Goal: Find specific page/section: Find specific page/section

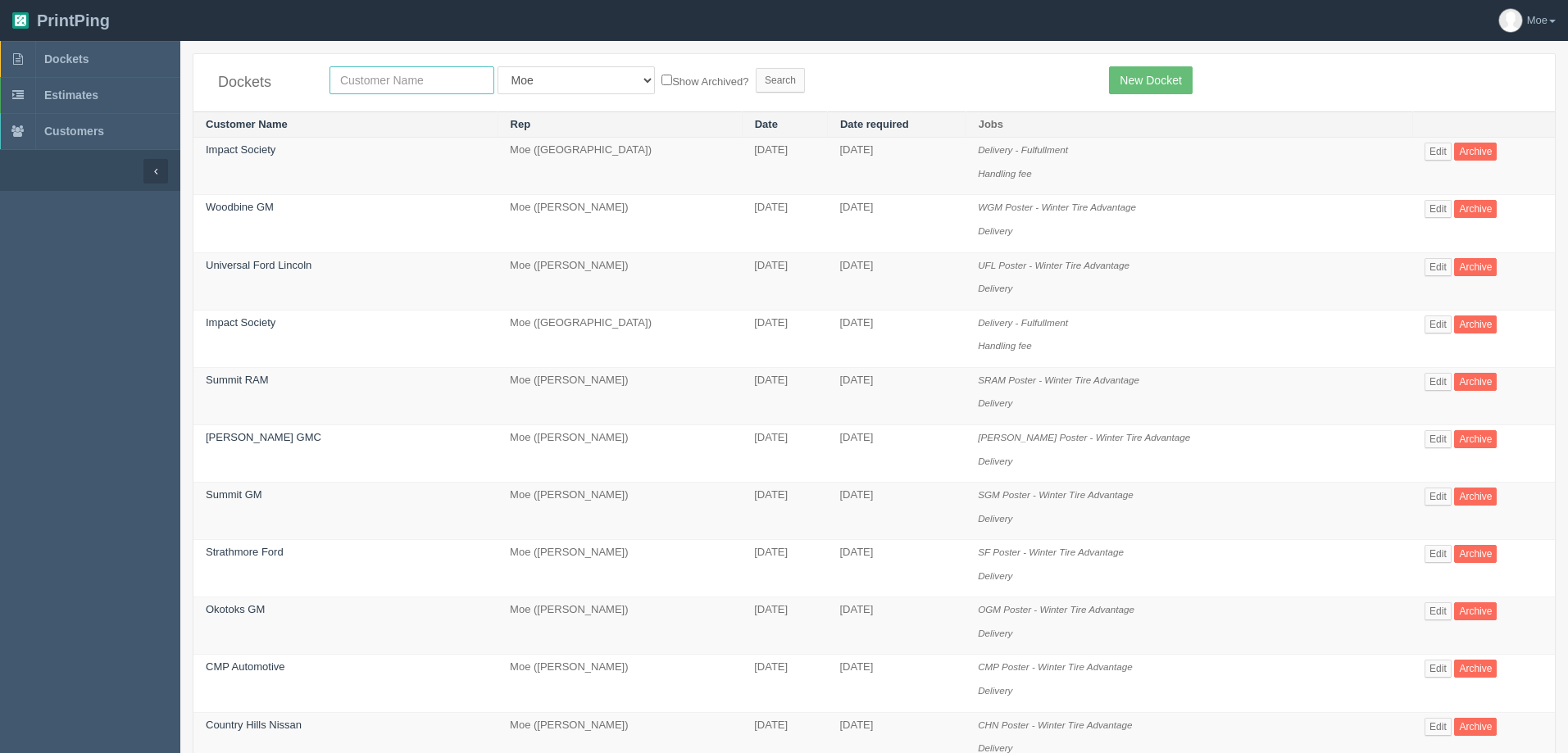
click at [449, 77] on input "text" at bounding box center [411, 80] width 165 height 28
type input "monique"
click at [756, 81] on input "Search" at bounding box center [780, 80] width 49 height 25
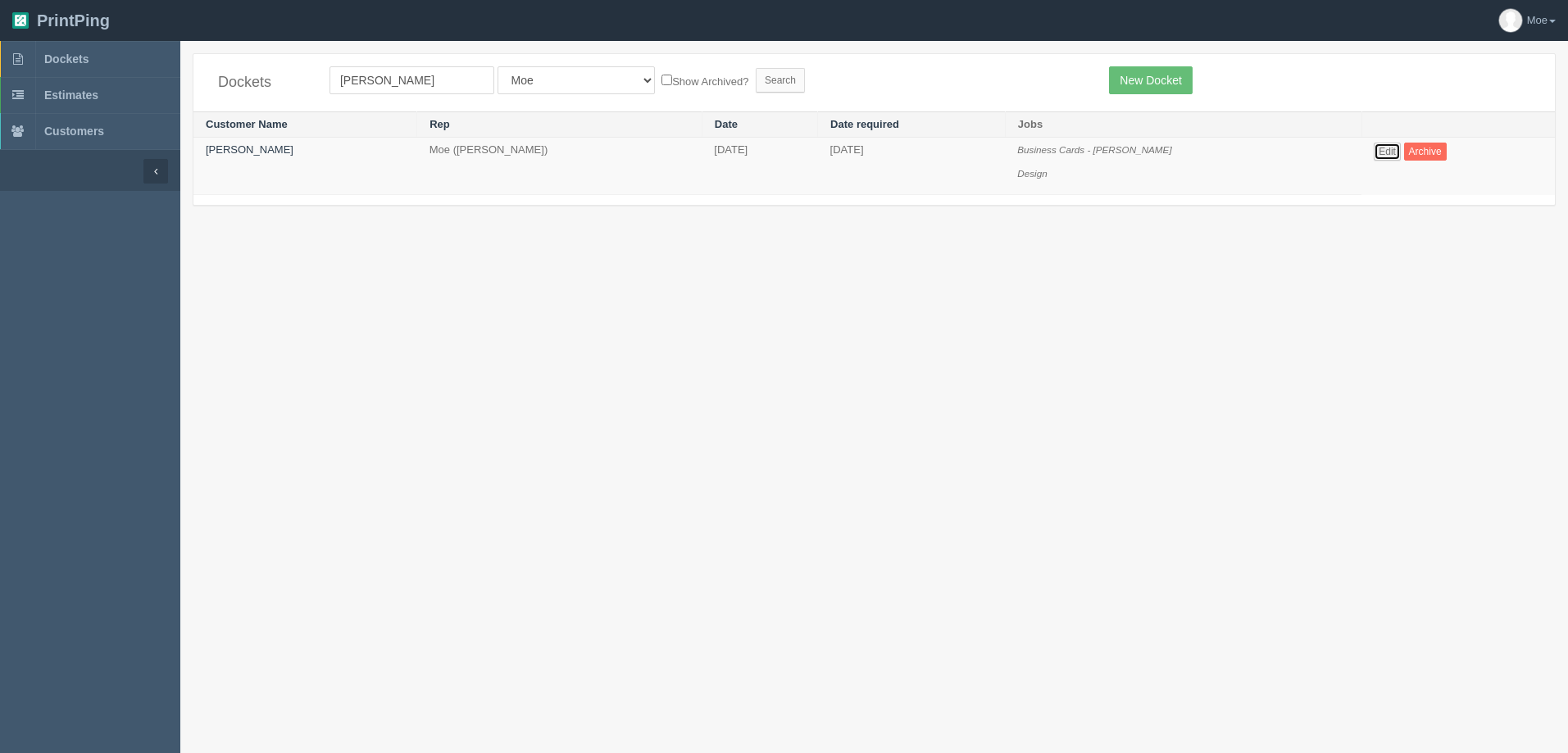
click at [1374, 146] on link "Edit" at bounding box center [1387, 151] width 27 height 18
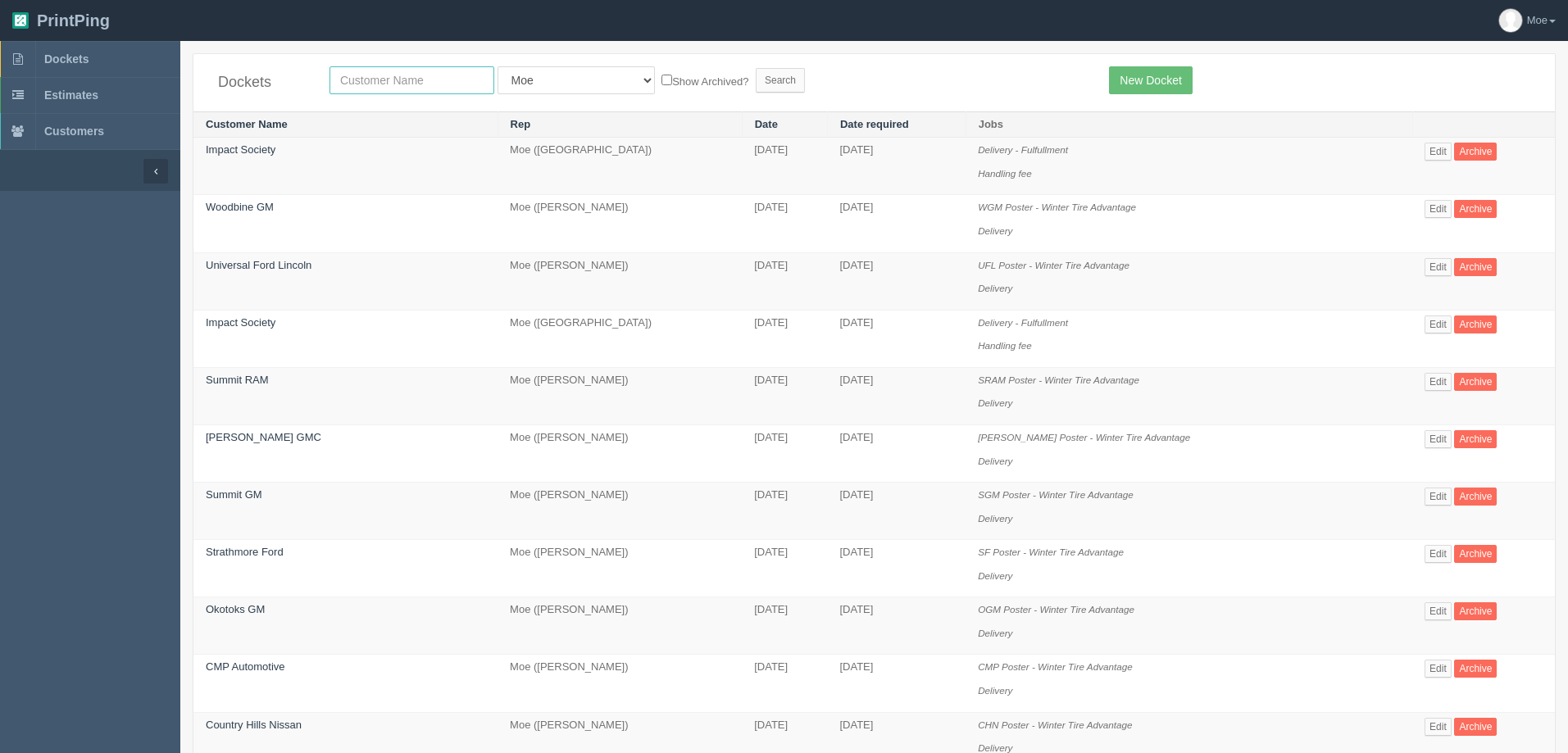
click at [394, 79] on input "text" at bounding box center [411, 80] width 165 height 28
type input "market wine"
click at [756, 80] on input "Search" at bounding box center [780, 80] width 49 height 25
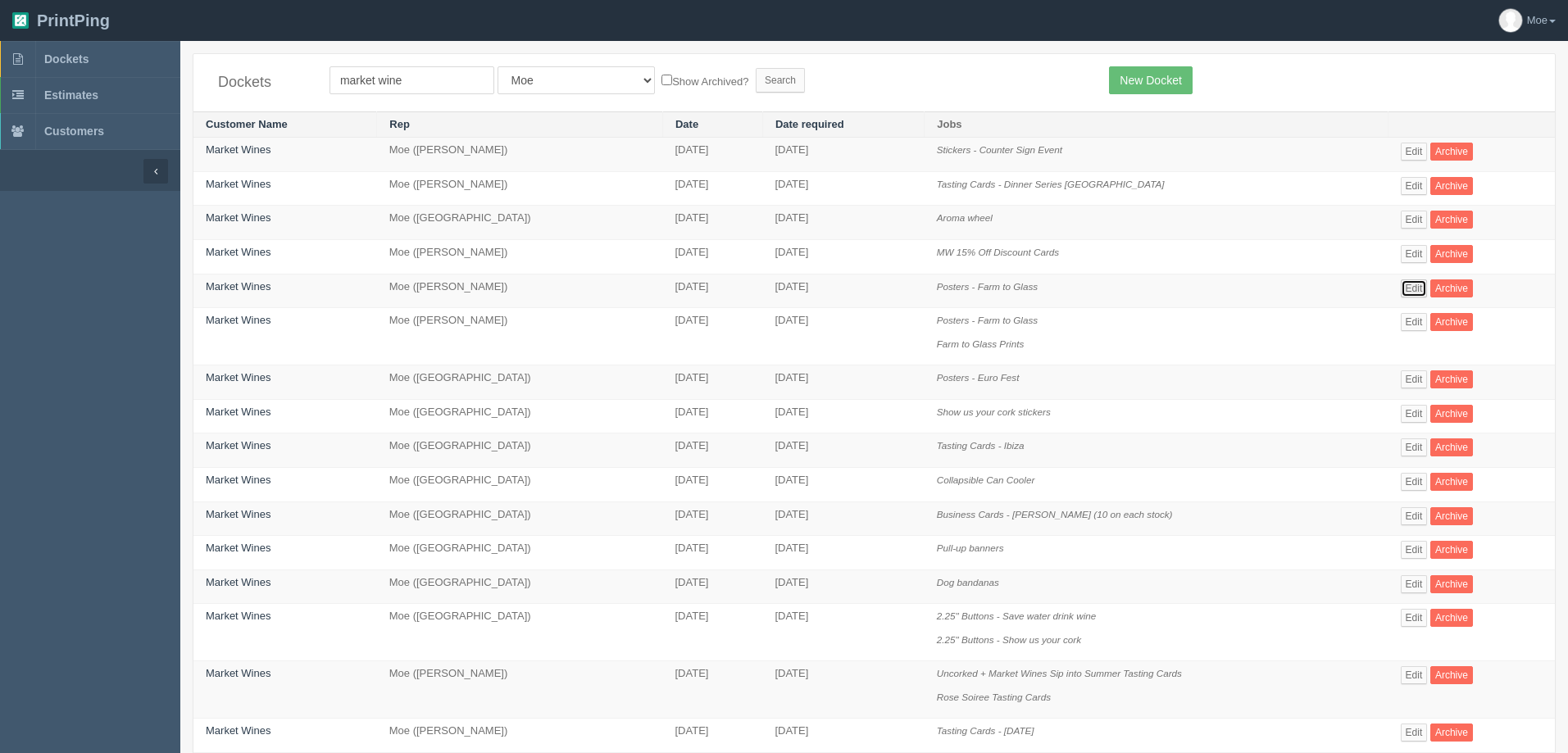
click at [1414, 287] on link "Edit" at bounding box center [1414, 289] width 27 height 18
click at [1409, 180] on link "Edit" at bounding box center [1414, 186] width 27 height 18
